Goal: Information Seeking & Learning: Learn about a topic

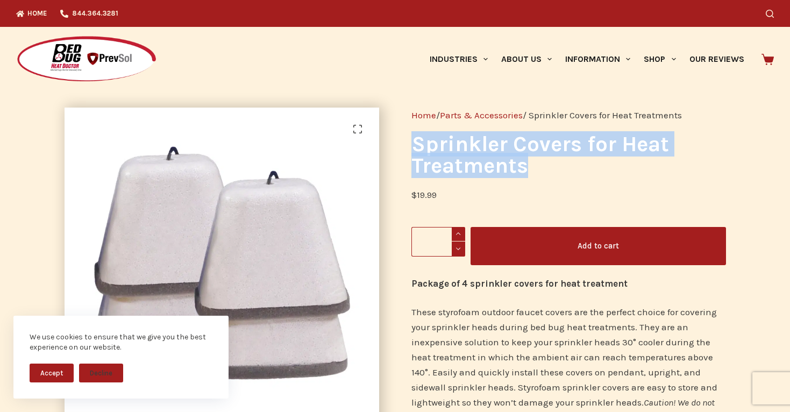
drag, startPoint x: 522, startPoint y: 164, endPoint x: 408, endPoint y: 145, distance: 116.2
click at [408, 145] on div "Home / Parts & Accessories / Sprinkler Covers for Heat Treatments Sprinkler Cov…" at bounding box center [568, 355] width 347 height 529
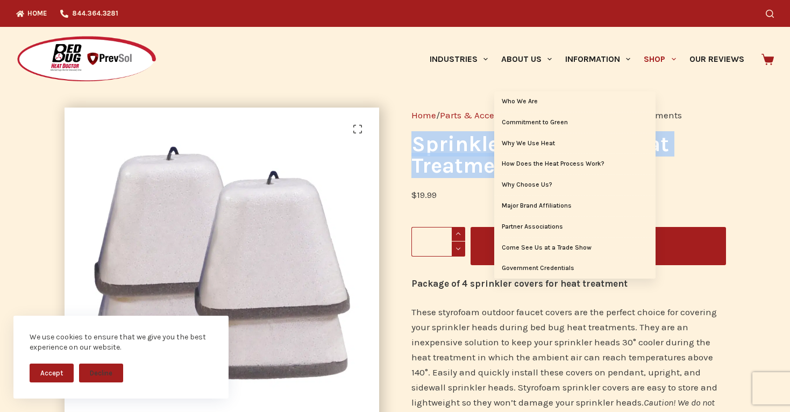
copy h1 "Sprinkler Covers for Heat Treatments"
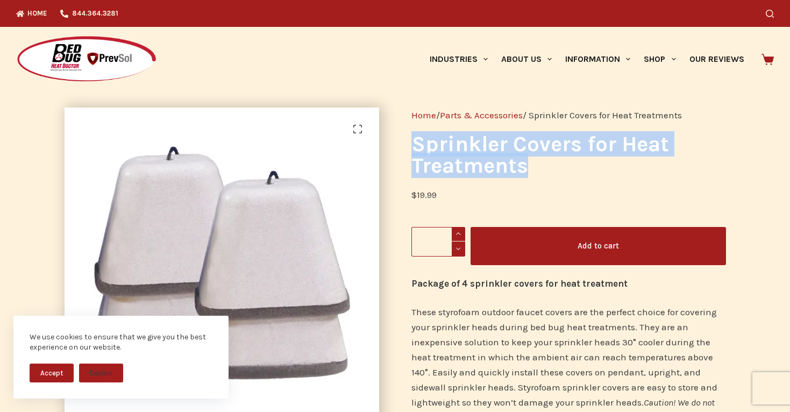
click at [531, 163] on h1 "Sprinkler Covers for Heat Treatments" at bounding box center [568, 154] width 315 height 43
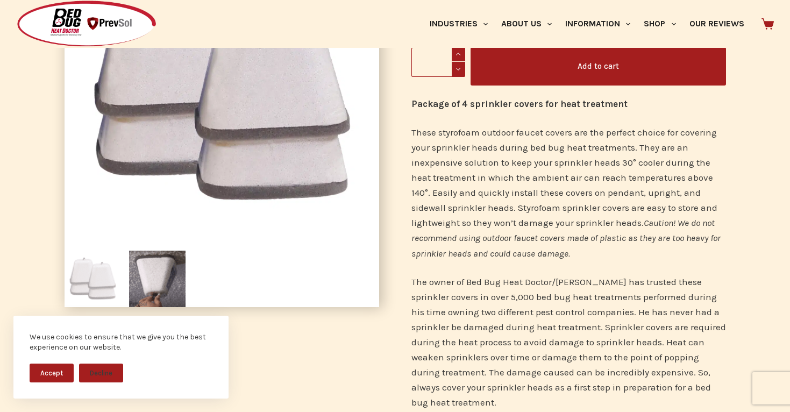
scroll to position [179, 0]
click at [456, 134] on p "These styrofoam outdoor faucet covers are the perfect choice for covering your …" at bounding box center [568, 193] width 315 height 136
copy p "styrofoam"
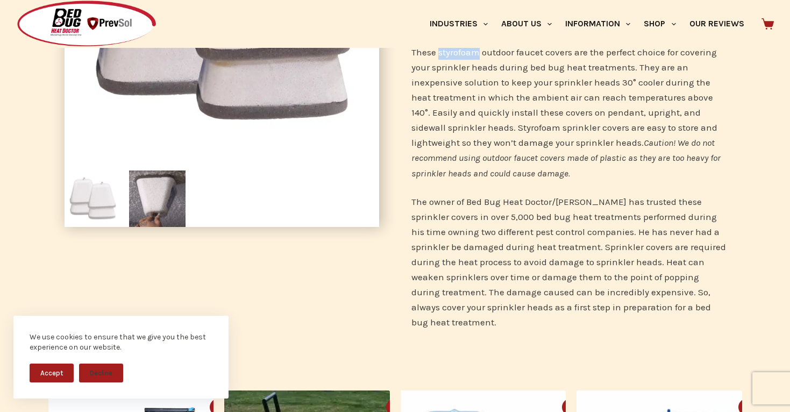
scroll to position [364, 0]
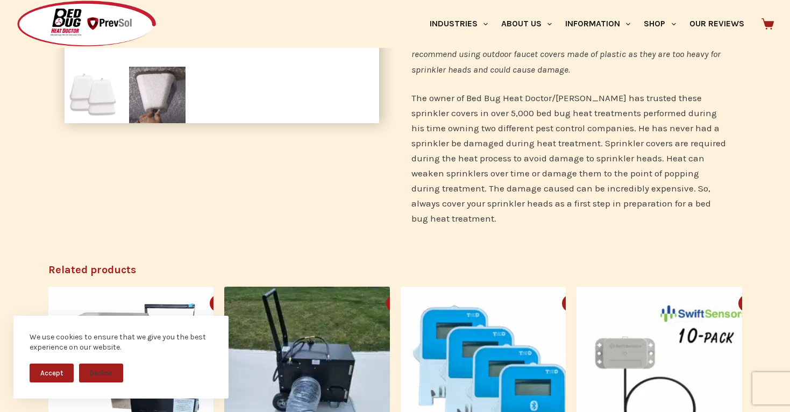
click at [104, 96] on img at bounding box center [93, 95] width 56 height 56
click at [138, 95] on img at bounding box center [157, 95] width 56 height 56
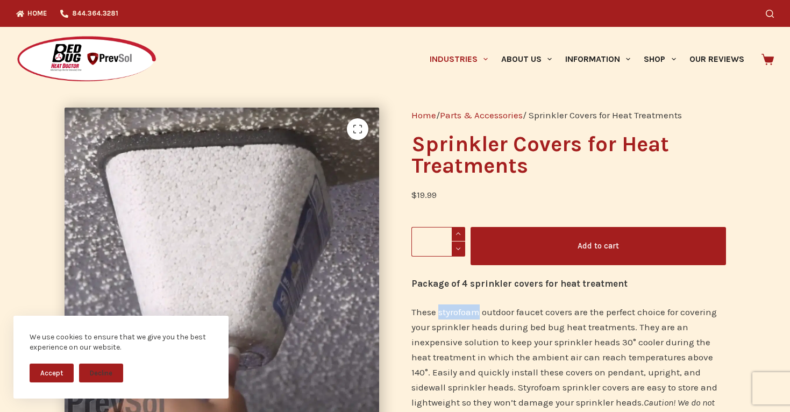
scroll to position [0, 0]
click at [451, 311] on p "These styrofoam outdoor faucet covers are the perfect choice for covering your …" at bounding box center [568, 372] width 315 height 136
drag, startPoint x: 438, startPoint y: 312, endPoint x: 577, endPoint y: 315, distance: 138.8
click at [577, 315] on p "These styrofoam outdoor faucet covers are the perfect choice for covering your …" at bounding box center [568, 372] width 315 height 136
copy p "styrofoam outdoor faucet covers"
